Goal: Information Seeking & Learning: Learn about a topic

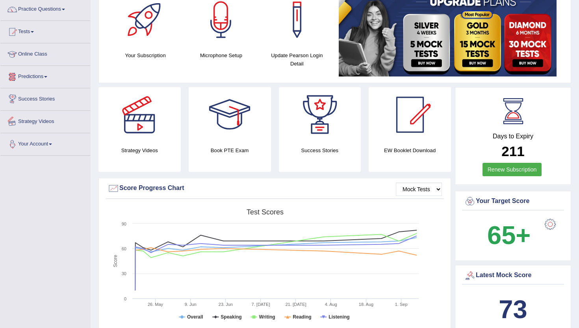
scroll to position [79, 0]
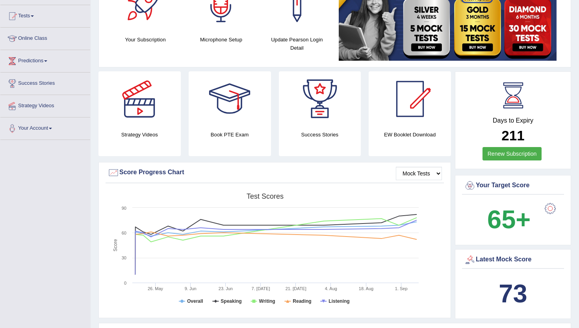
click at [473, 259] on div "Latest Mock Score" at bounding box center [513, 260] width 98 height 12
click at [422, 173] on select "Mock Tests" at bounding box center [419, 173] width 46 height 13
click at [396, 167] on select "Mock Tests" at bounding box center [419, 173] width 46 height 13
click at [316, 156] on div "Success Stories" at bounding box center [320, 113] width 82 height 85
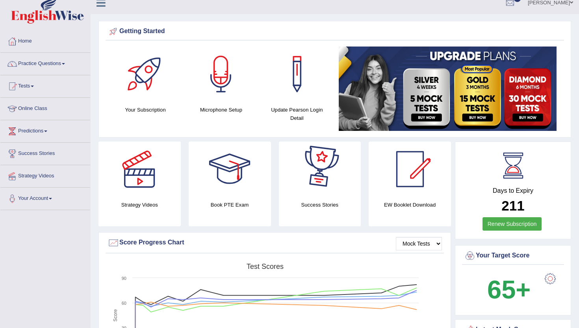
scroll to position [0, 0]
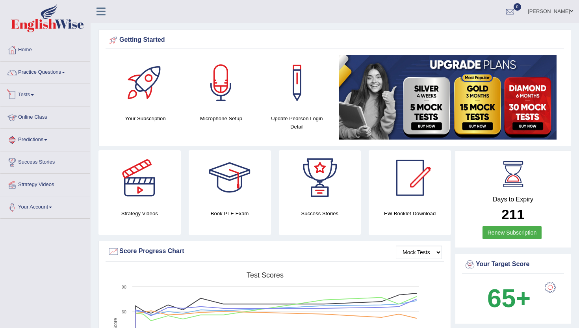
click at [27, 96] on link "Tests" at bounding box center [45, 94] width 90 height 20
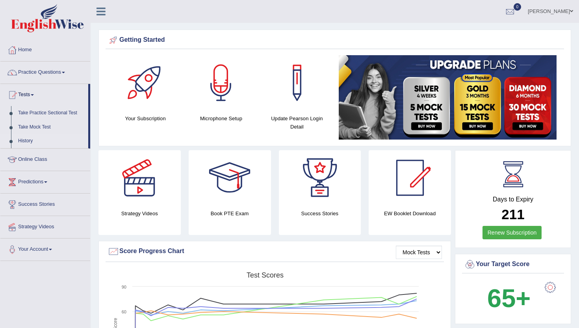
click at [29, 141] on link "History" at bounding box center [52, 141] width 74 height 14
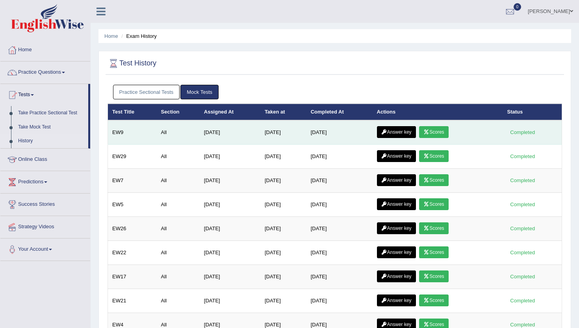
click at [402, 134] on link "Answer key" at bounding box center [396, 132] width 39 height 12
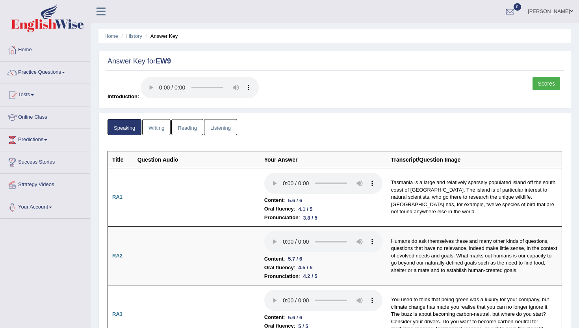
click at [155, 132] on link "Writing" at bounding box center [156, 127] width 28 height 16
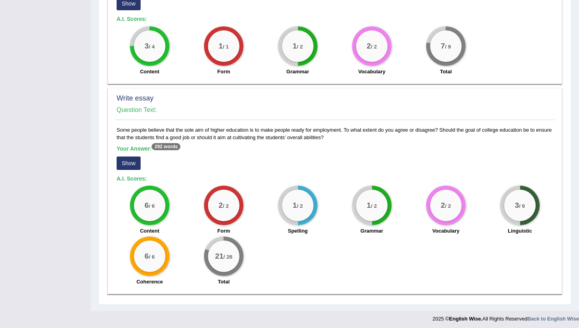
scroll to position [520, 0]
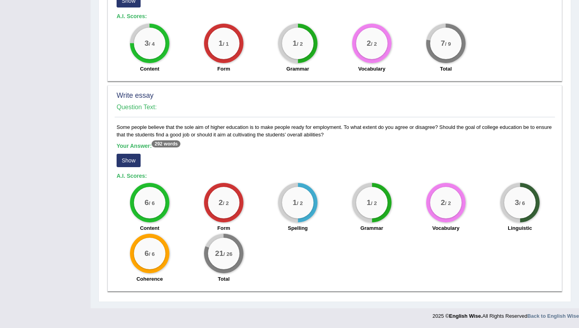
click at [131, 161] on button "Show" at bounding box center [129, 160] width 24 height 13
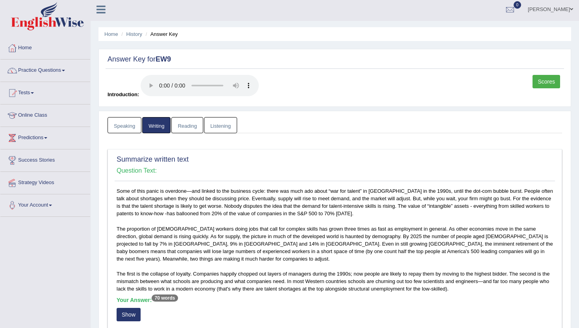
scroll to position [0, 0]
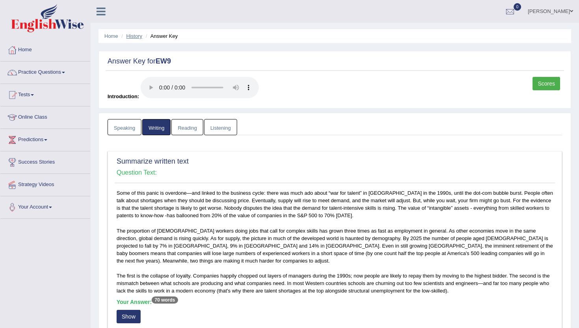
click at [130, 38] on link "History" at bounding box center [135, 36] width 16 height 6
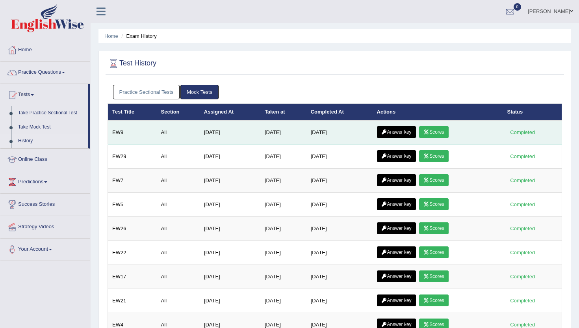
click at [435, 127] on link "Scores" at bounding box center [433, 132] width 29 height 12
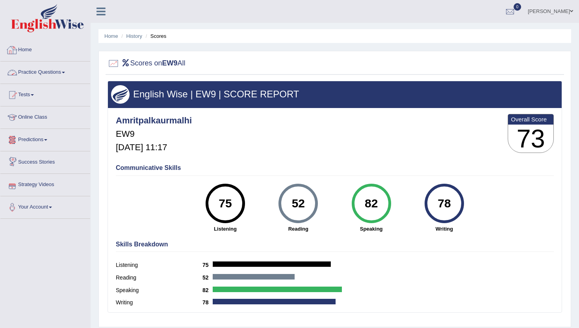
click at [25, 51] on link "Home" at bounding box center [45, 49] width 90 height 20
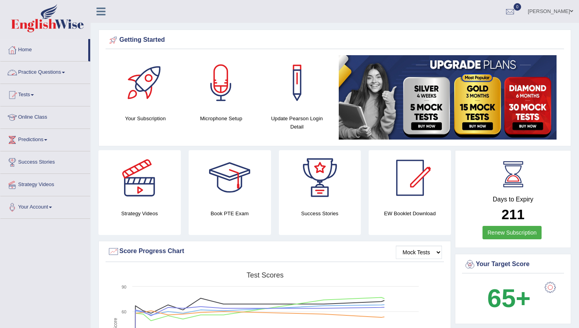
click at [29, 69] on link "Practice Questions" at bounding box center [45, 71] width 90 height 20
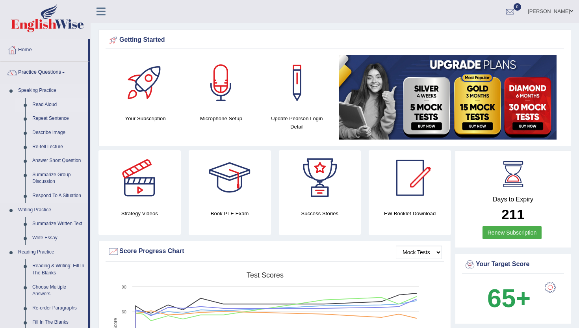
click at [41, 104] on link "Read Aloud" at bounding box center [59, 105] width 60 height 14
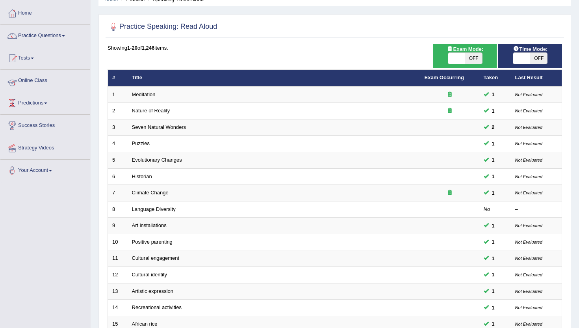
scroll to position [62, 0]
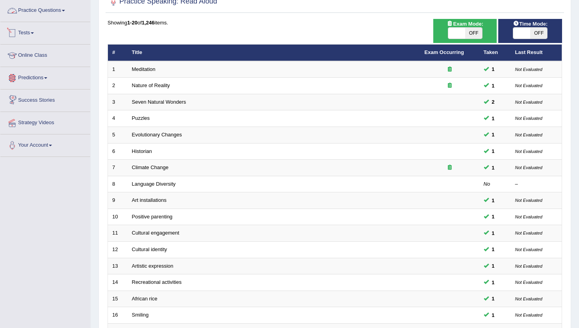
click at [34, 9] on link "Practice Questions" at bounding box center [45, 10] width 90 height 20
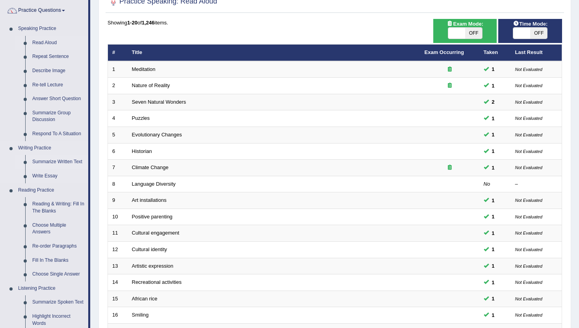
click at [41, 163] on link "Summarize Written Text" at bounding box center [59, 162] width 60 height 14
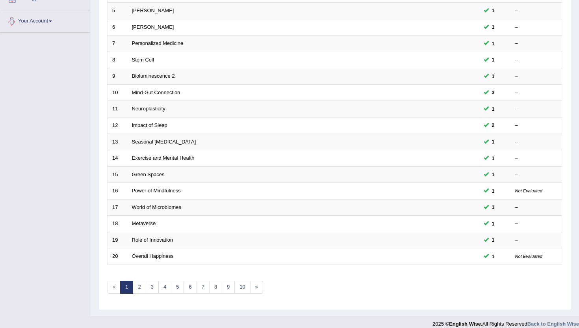
scroll to position [194, 0]
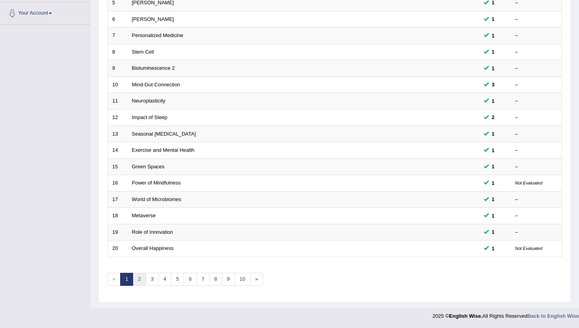
click at [135, 281] on link "2" at bounding box center [139, 279] width 13 height 13
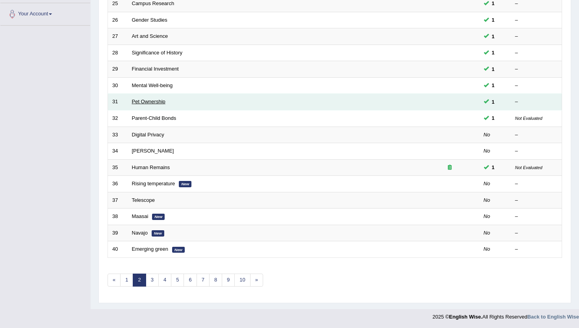
scroll to position [194, 0]
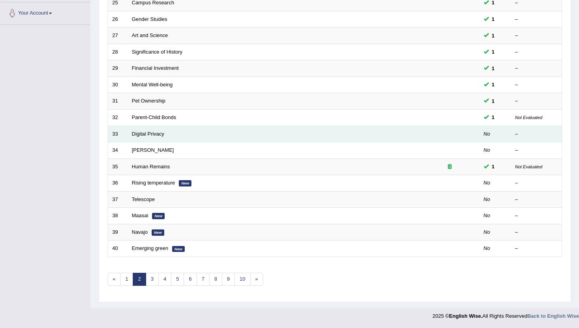
click at [143, 137] on td "Digital Privacy" at bounding box center [274, 134] width 293 height 17
click at [142, 133] on link "Digital Privacy" at bounding box center [148, 134] width 32 height 6
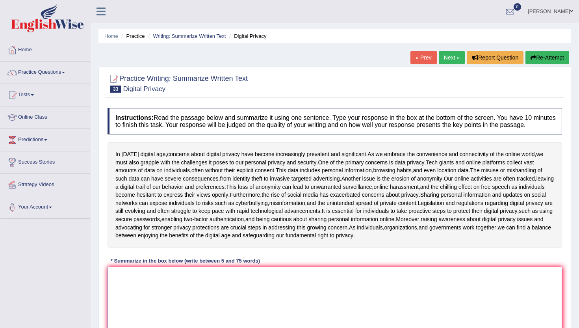
click at [183, 289] on textarea at bounding box center [335, 305] width 455 height 76
click at [188, 247] on div "In today's digital age , concerns about digital privacy have become increasingl…" at bounding box center [335, 194] width 455 height 105
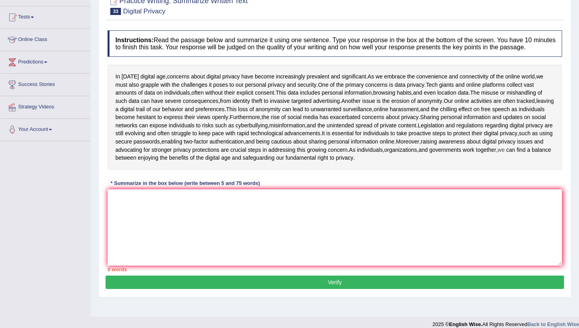
scroll to position [79, 0]
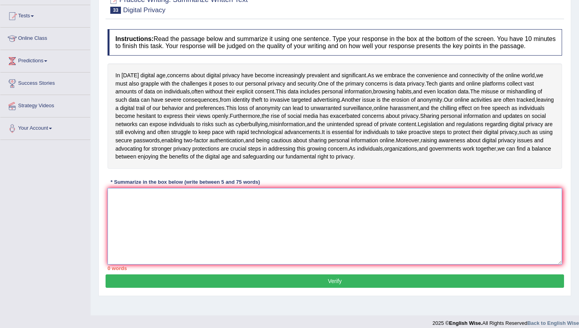
click at [189, 244] on textarea at bounding box center [335, 226] width 455 height 76
click at [160, 247] on textarea at bounding box center [335, 226] width 455 height 76
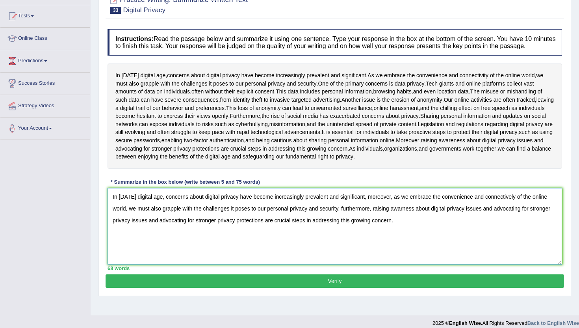
type textarea "In today's digital age, concerns about digital privacy have become increasingly…"
click at [156, 288] on button "Verify" at bounding box center [335, 280] width 459 height 13
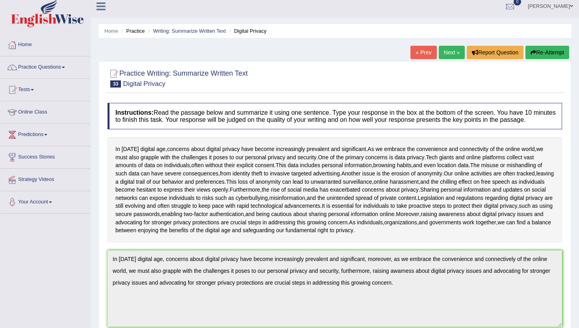
scroll to position [0, 0]
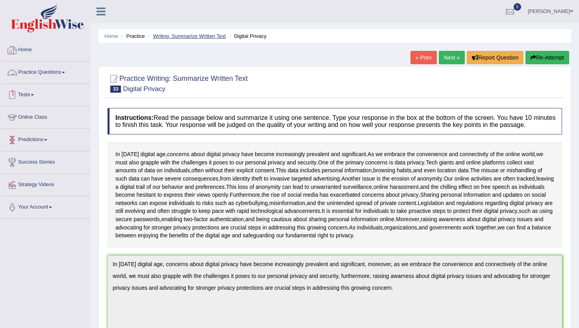
click at [178, 39] on link "Writing: Summarize Written Text" at bounding box center [189, 36] width 73 height 6
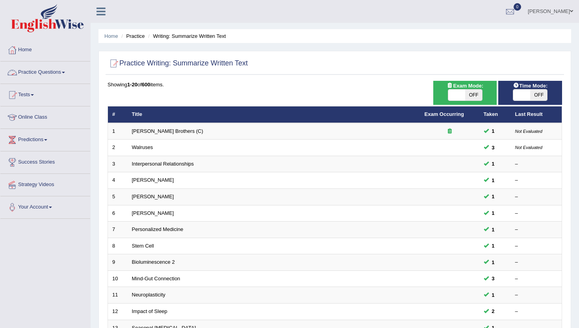
click at [39, 73] on link "Practice Questions" at bounding box center [45, 71] width 90 height 20
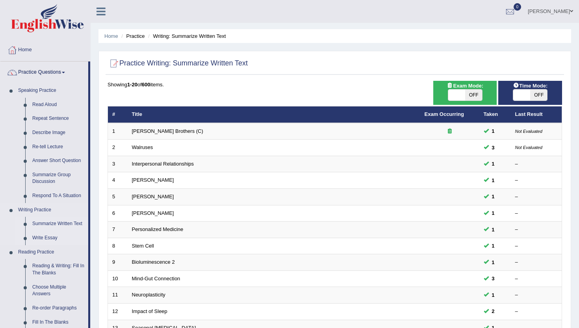
click at [42, 237] on link "Write Essay" at bounding box center [59, 238] width 60 height 14
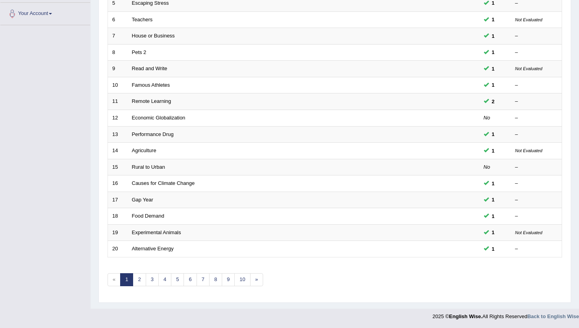
scroll to position [194, 0]
click at [140, 280] on link "2" at bounding box center [139, 279] width 13 height 13
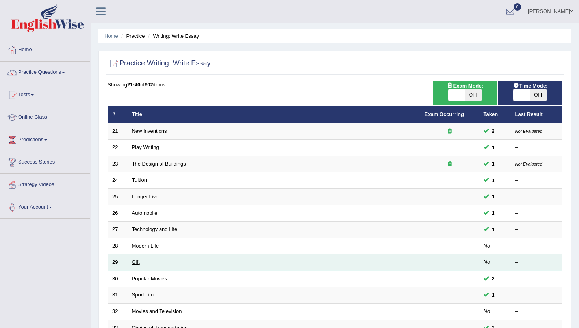
click at [135, 264] on link "Gift" at bounding box center [136, 262] width 8 height 6
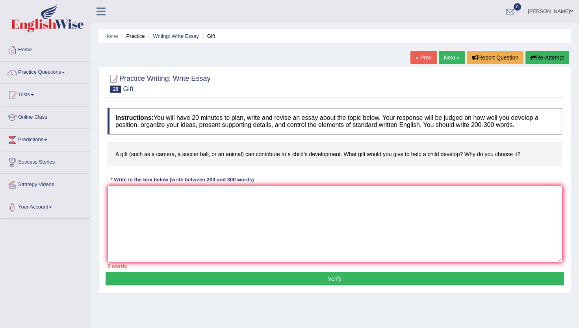
click at [145, 214] on textarea at bounding box center [335, 224] width 455 height 76
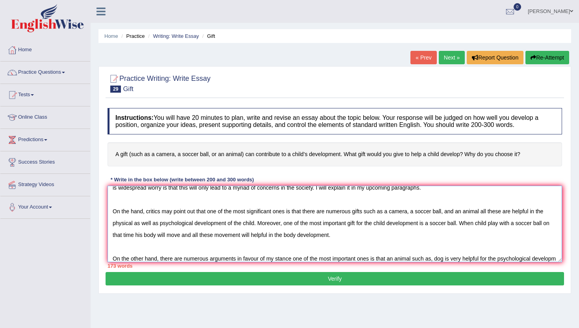
scroll to position [30, 0]
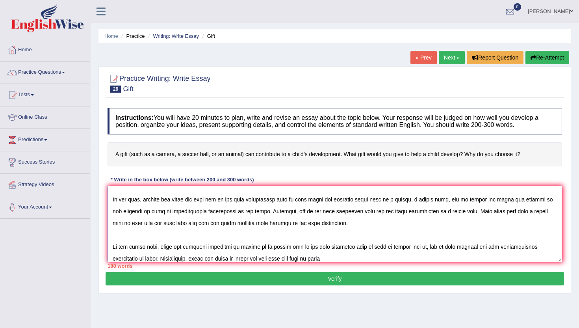
click at [310, 262] on textarea at bounding box center [335, 224] width 455 height 76
click at [359, 262] on div "188 words" at bounding box center [335, 265] width 455 height 7
click at [354, 259] on textarea at bounding box center [335, 224] width 455 height 76
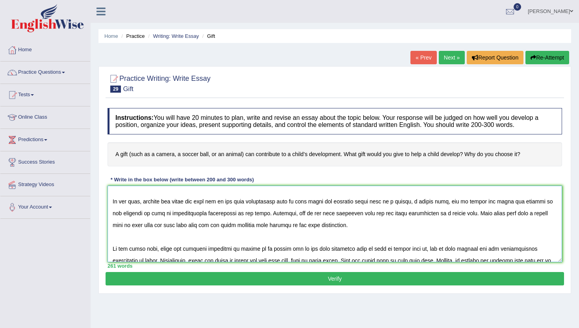
scroll to position [0, 0]
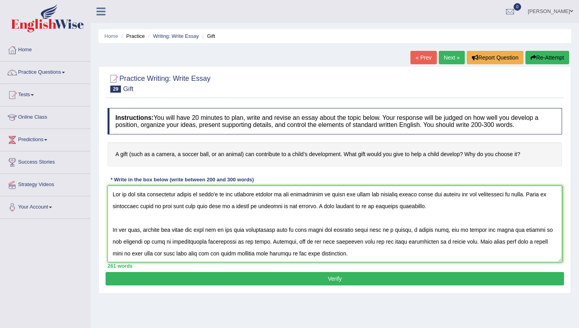
click at [447, 196] on textarea at bounding box center [335, 224] width 455 height 76
click at [505, 230] on textarea at bounding box center [335, 224] width 455 height 76
click at [471, 244] on textarea at bounding box center [335, 224] width 455 height 76
click at [131, 255] on textarea at bounding box center [335, 224] width 455 height 76
click at [212, 254] on textarea at bounding box center [335, 224] width 455 height 76
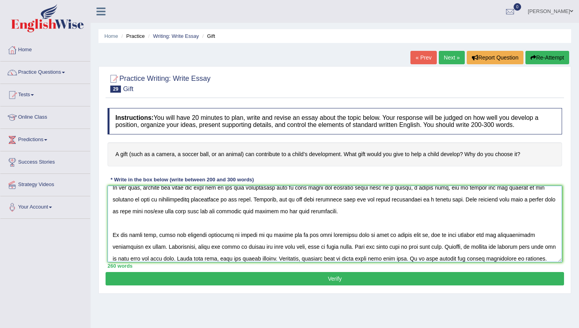
scroll to position [83, 0]
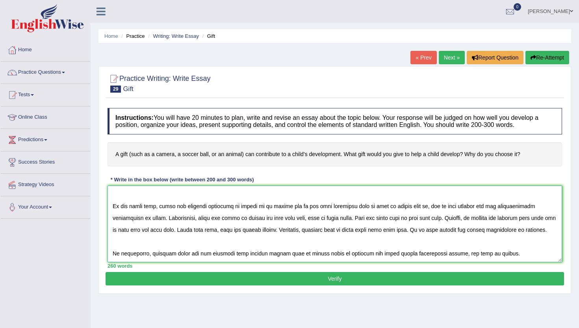
click at [310, 208] on textarea at bounding box center [335, 224] width 455 height 76
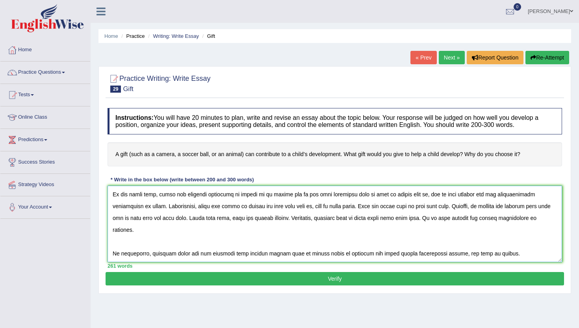
click at [443, 218] on textarea at bounding box center [335, 224] width 455 height 76
type textarea "One of the most conspicuous trends of today's is the colossal upsurge in the de…"
click at [398, 276] on button "Verify" at bounding box center [335, 278] width 459 height 13
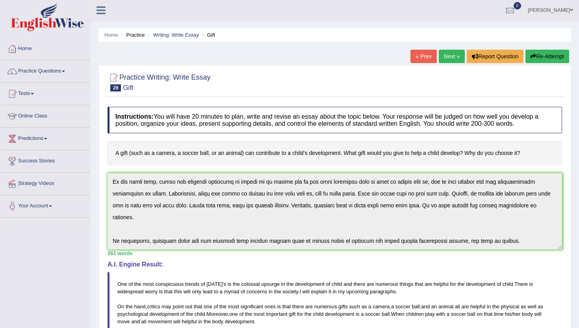
scroll to position [0, 0]
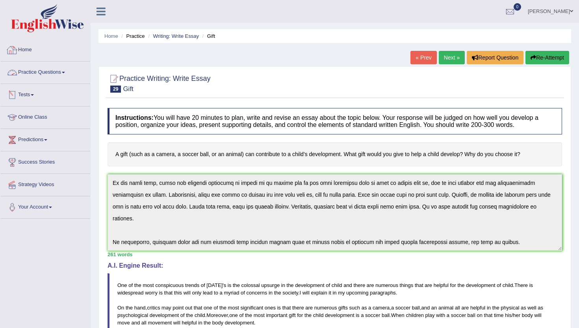
click at [30, 72] on link "Practice Questions" at bounding box center [45, 71] width 90 height 20
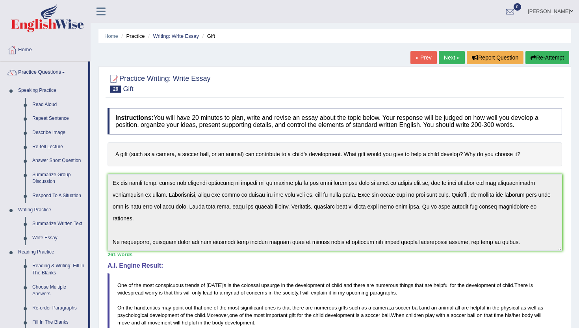
click at [94, 301] on div "Home Practice Writing: Write Essay Gift « Prev Next » Report Question Re-Attemp…" at bounding box center [335, 255] width 489 height 510
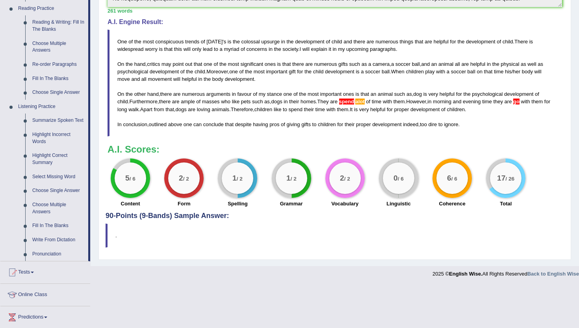
scroll to position [252, 0]
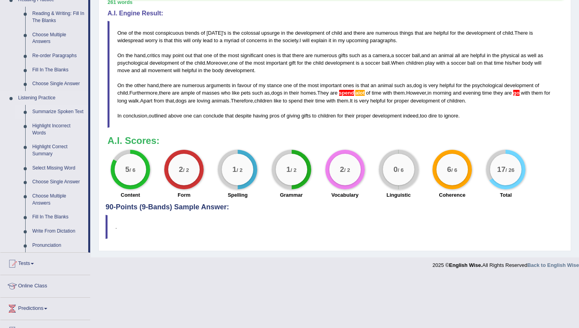
click at [43, 112] on link "Summarize Spoken Text" at bounding box center [59, 112] width 60 height 14
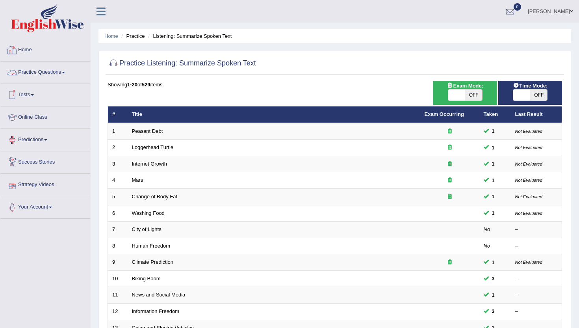
click at [24, 49] on link "Home" at bounding box center [45, 49] width 90 height 20
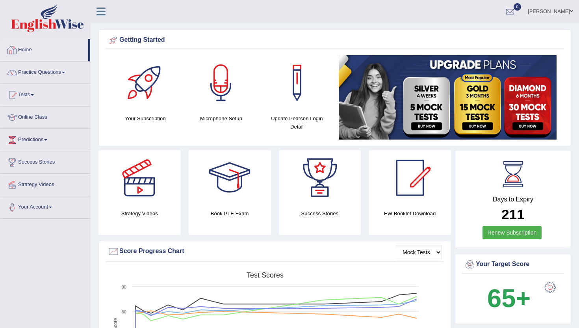
click at [24, 49] on link "Home" at bounding box center [44, 49] width 88 height 20
click at [35, 71] on link "Practice Questions" at bounding box center [45, 71] width 90 height 20
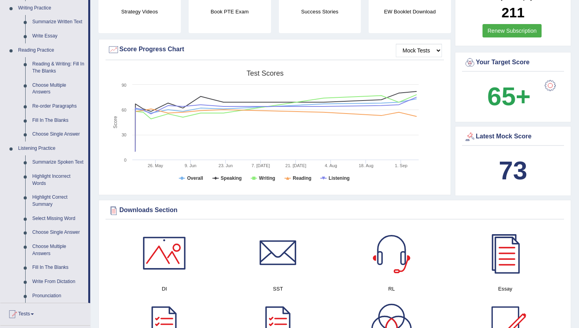
scroll to position [205, 0]
